Goal: Communication & Community: Answer question/provide support

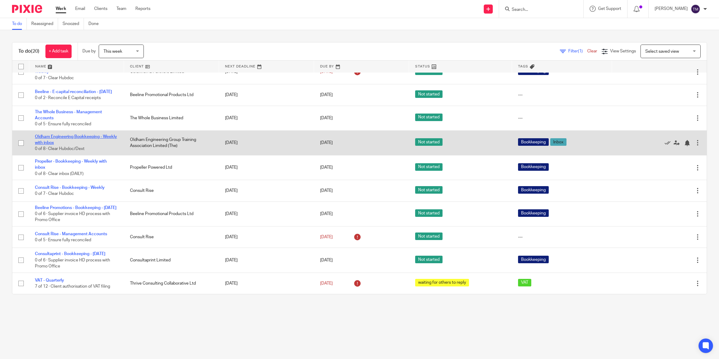
scroll to position [256, 0]
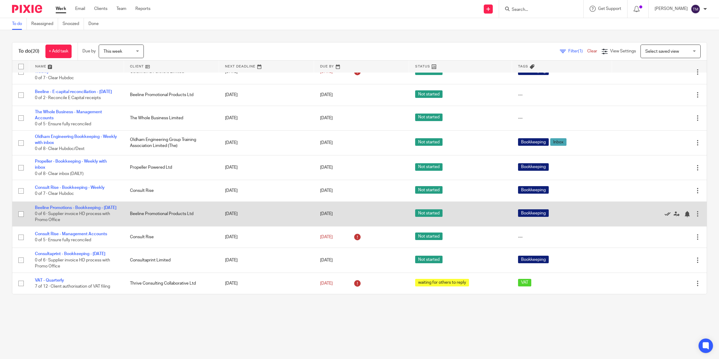
click at [665, 211] on icon at bounding box center [668, 214] width 6 height 6
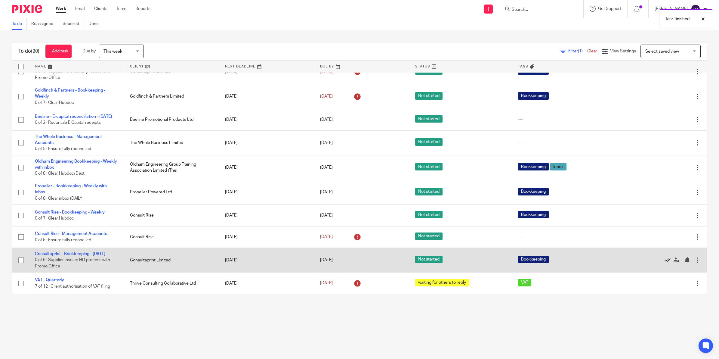
click at [665, 259] on icon at bounding box center [668, 260] width 6 height 6
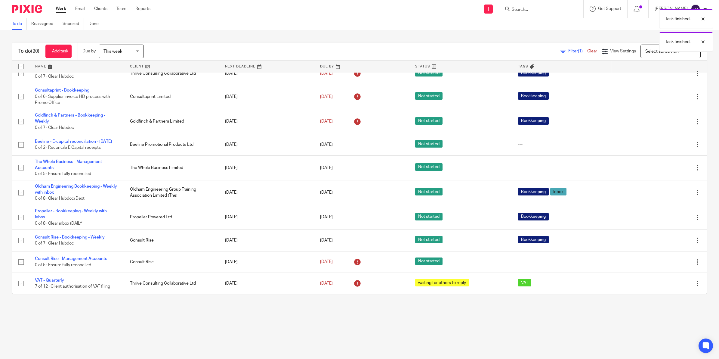
scroll to position [201, 0]
click at [137, 66] on link at bounding box center [171, 66] width 95 height 12
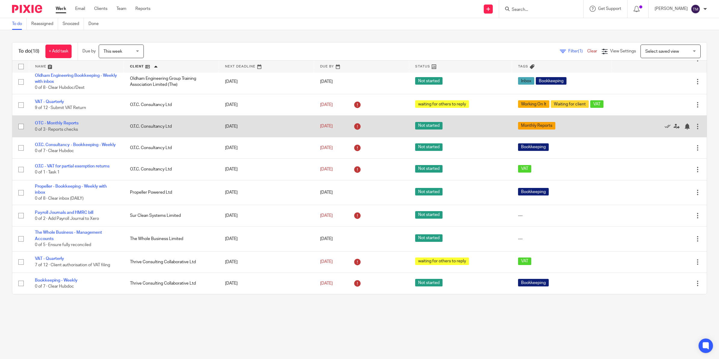
scroll to position [201, 0]
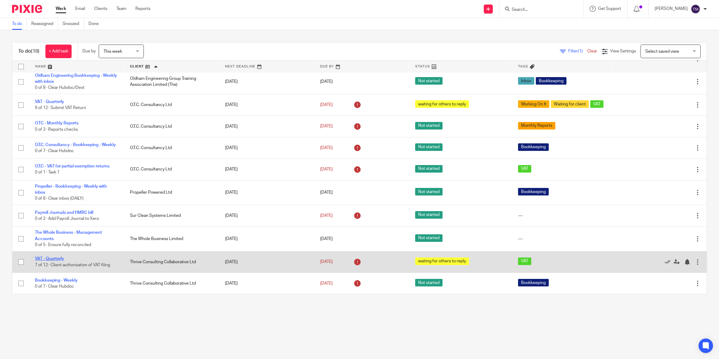
click at [54, 257] on link "VAT - Quarterly" at bounding box center [49, 258] width 29 height 4
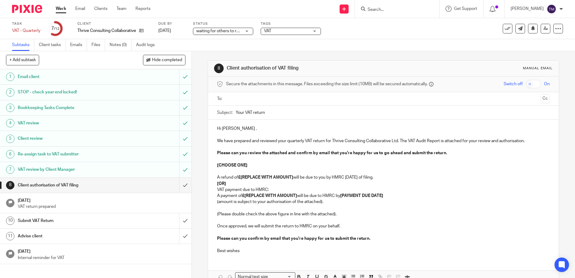
click at [277, 160] on p at bounding box center [383, 159] width 332 height 6
drag, startPoint x: 230, startPoint y: 184, endPoint x: 213, endPoint y: 164, distance: 26.2
click at [213, 164] on div "Hi Sarah , We have prepared and reviewed your quarterly VAT return for Thrive C…" at bounding box center [383, 188] width 351 height 139
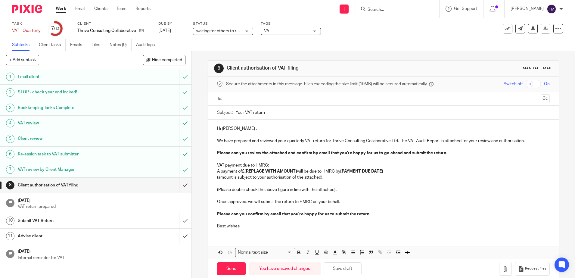
click at [272, 164] on p "VAT payment due to HMRC:" at bounding box center [383, 165] width 332 height 6
drag, startPoint x: 245, startPoint y: 171, endPoint x: 297, endPoint y: 172, distance: 52.7
click at [297, 172] on p "A payment of £[REPLACE WITH AMOUNT] will be due to HMRC by [PAYMENT DUE DATE]" at bounding box center [383, 171] width 332 height 6
click at [244, 171] on p "A payment of £ will be due to HMRC by [PAYMENT DUE DATE]" at bounding box center [383, 171] width 332 height 6
drag, startPoint x: 348, startPoint y: 171, endPoint x: 304, endPoint y: 174, distance: 43.4
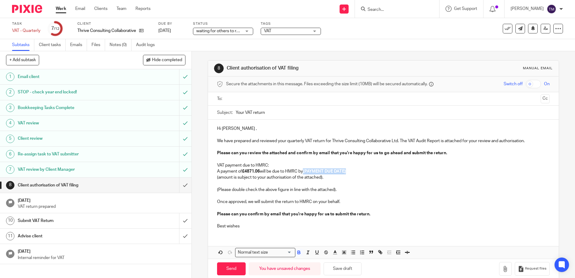
click at [304, 174] on div "Hi Sarah , We have prepared and reviewed your quarterly VAT return for Thrive C…" at bounding box center [383, 176] width 351 height 114
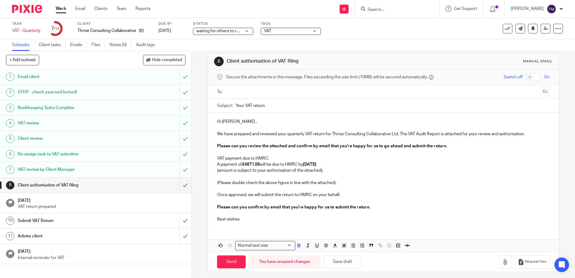
scroll to position [10, 0]
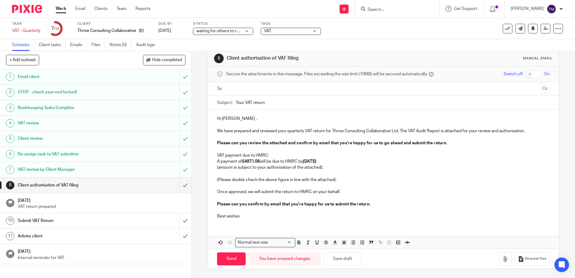
click at [233, 223] on div "Hi Sarah , We have prepared and reviewed your quarterly VAT return for Thrive C…" at bounding box center [383, 167] width 351 height 114
click at [245, 217] on p "Best wishes" at bounding box center [383, 216] width 332 height 6
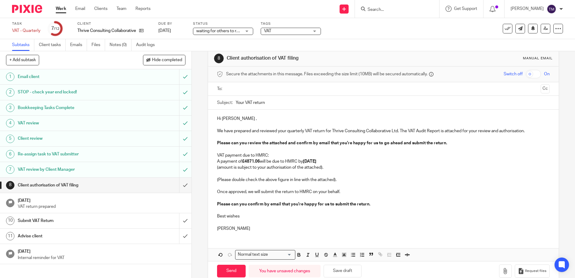
click at [241, 91] on input "text" at bounding box center [383, 88] width 310 height 7
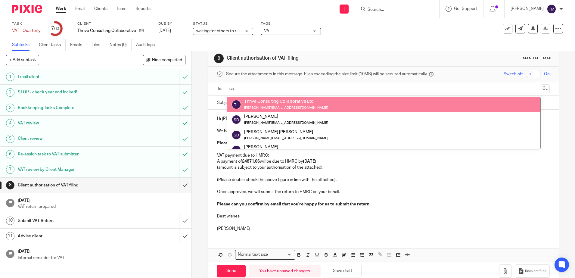
type input "sa"
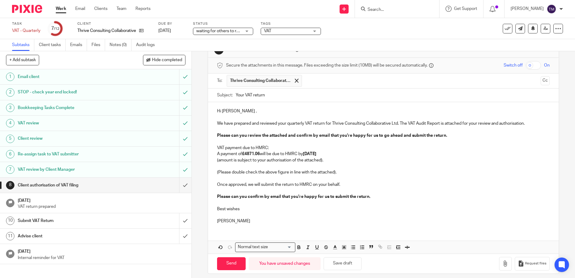
scroll to position [23, 0]
